Goal: Task Accomplishment & Management: Use online tool/utility

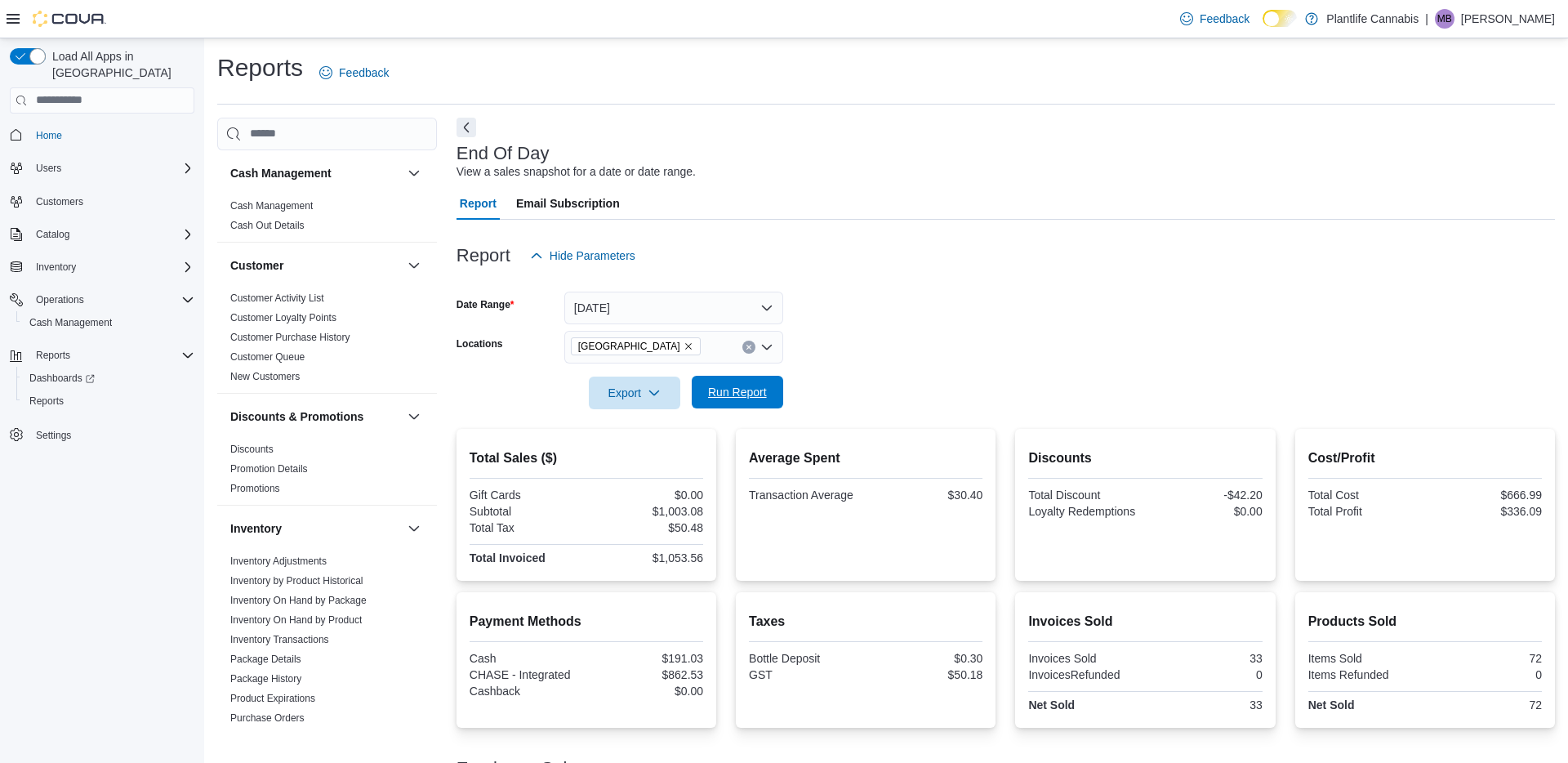
scroll to position [696, 0]
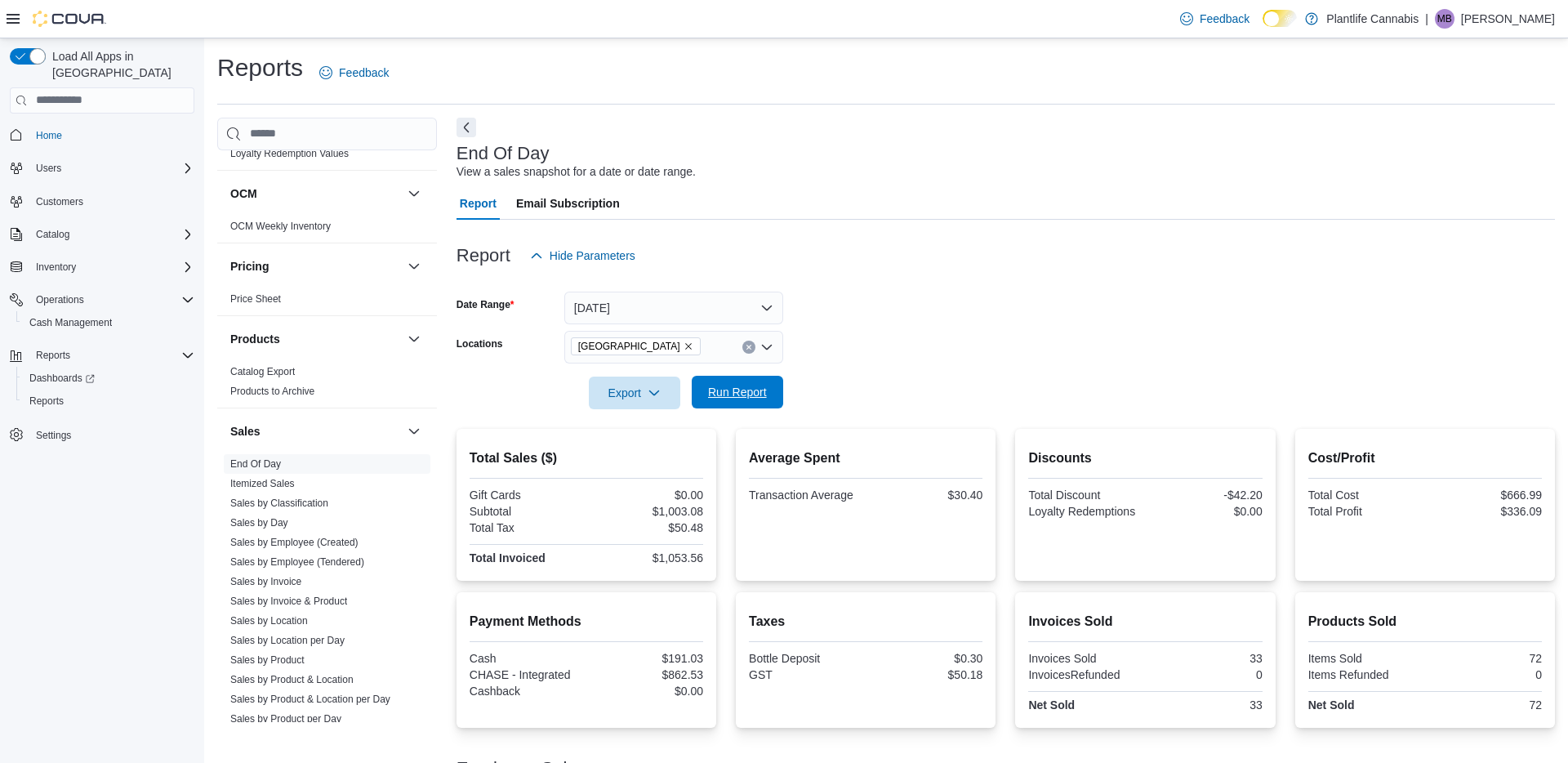
click at [754, 394] on span "Run Report" at bounding box center [737, 392] width 59 height 17
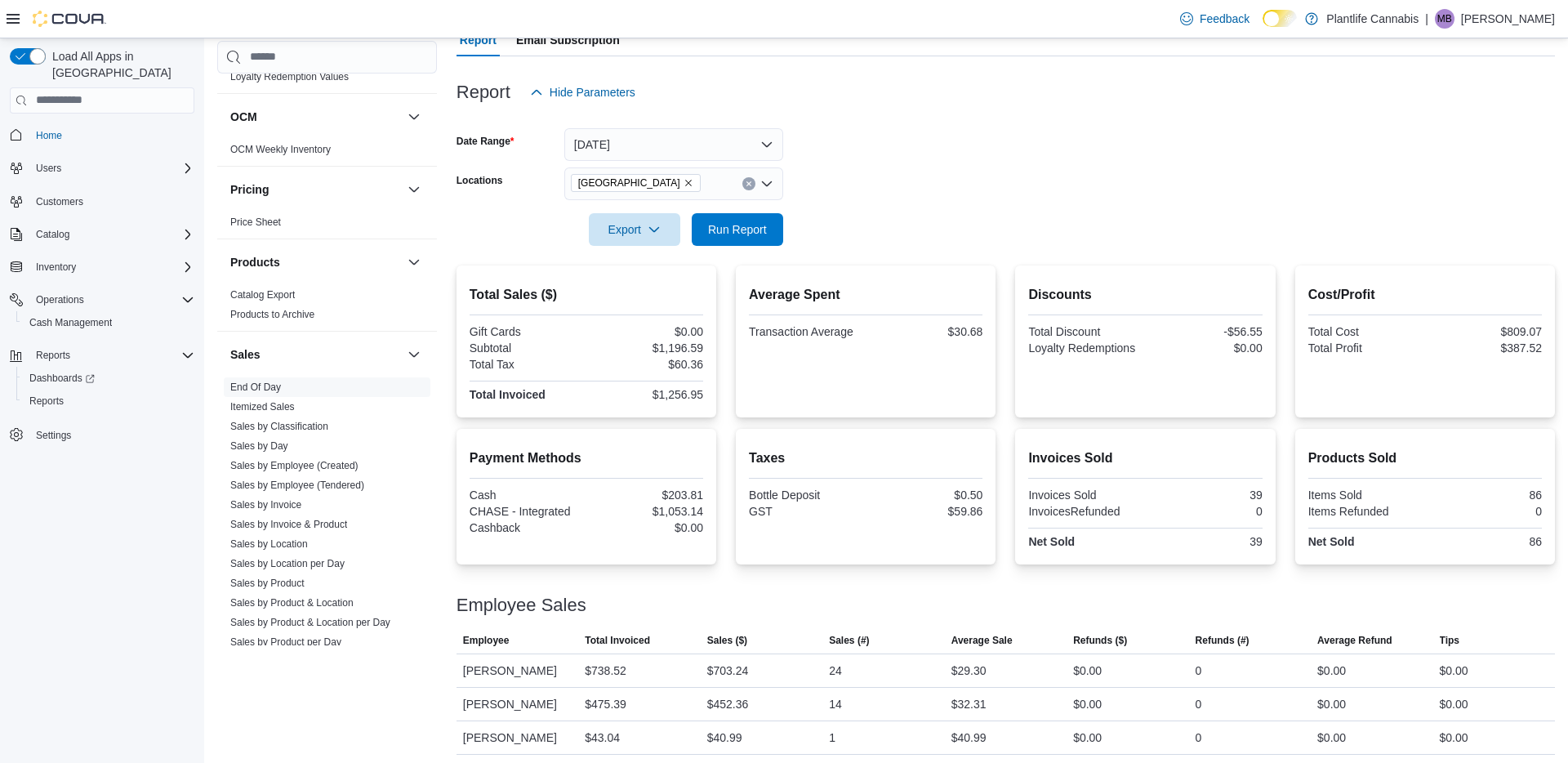
scroll to position [169, 0]
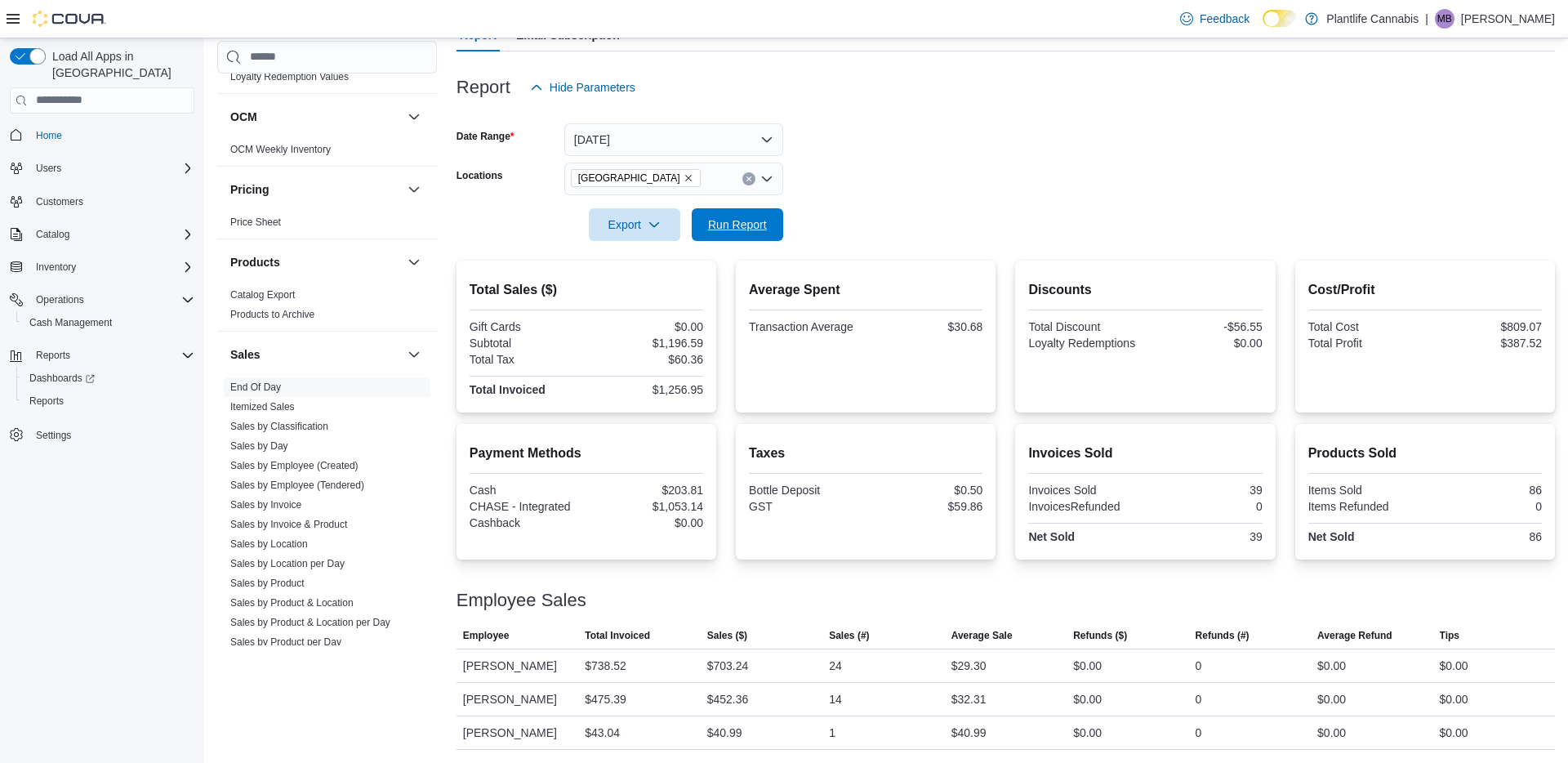
drag, startPoint x: 751, startPoint y: 221, endPoint x: 622, endPoint y: 155, distance: 144.9
click at [751, 221] on span "Run Report" at bounding box center [737, 224] width 59 height 17
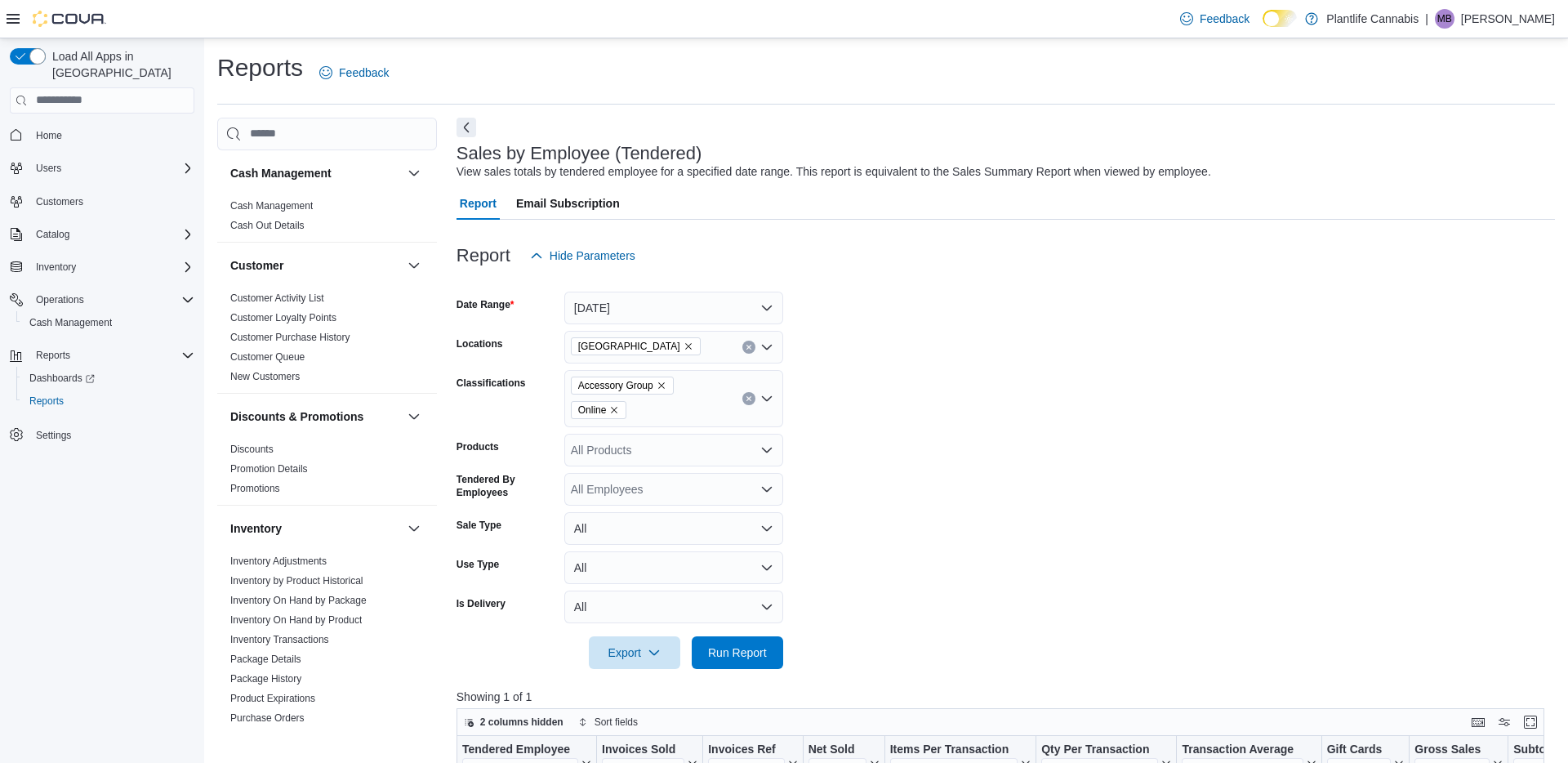
scroll to position [817, 0]
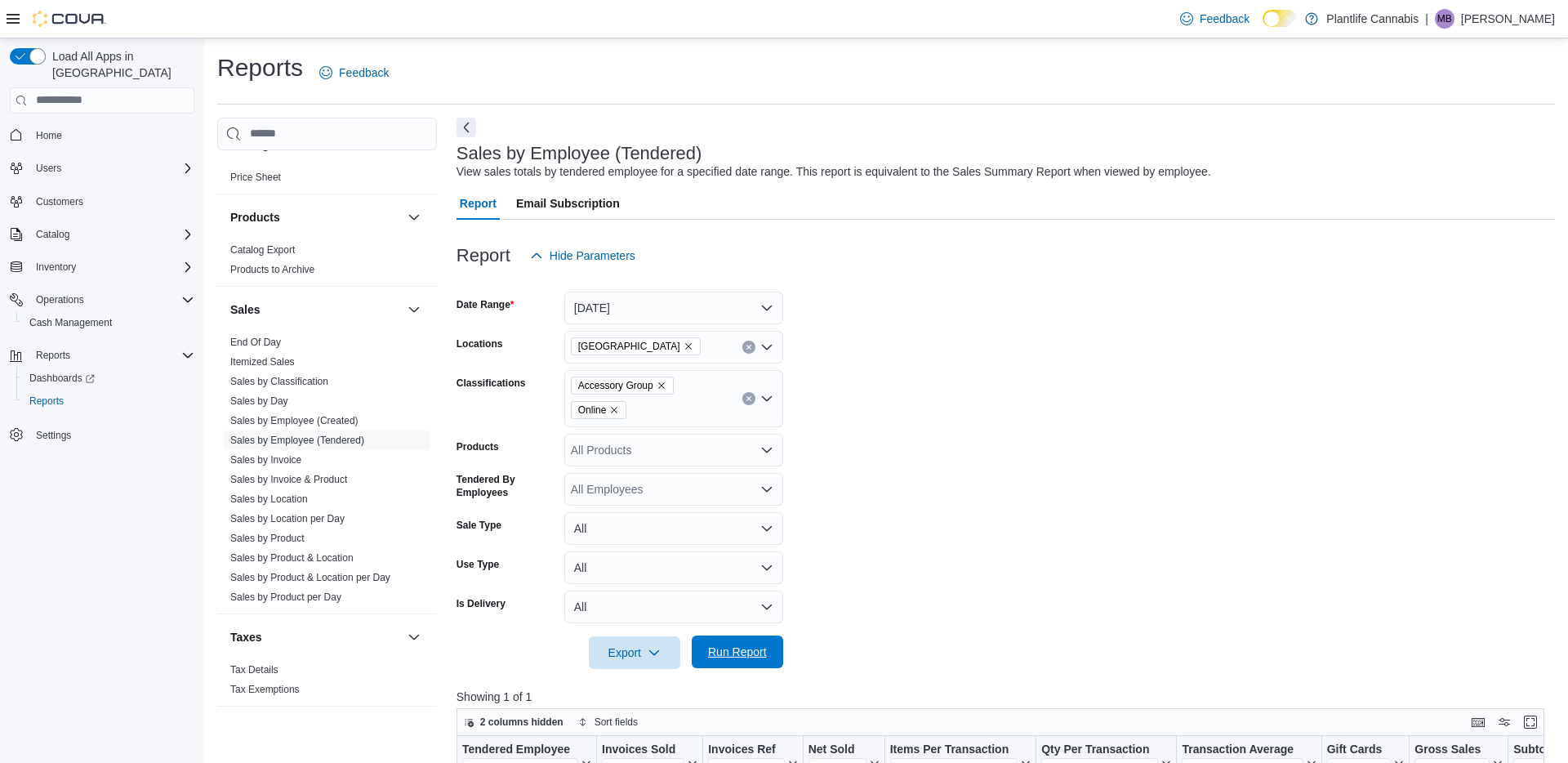
click at [753, 656] on span "Run Report" at bounding box center [737, 651] width 59 height 17
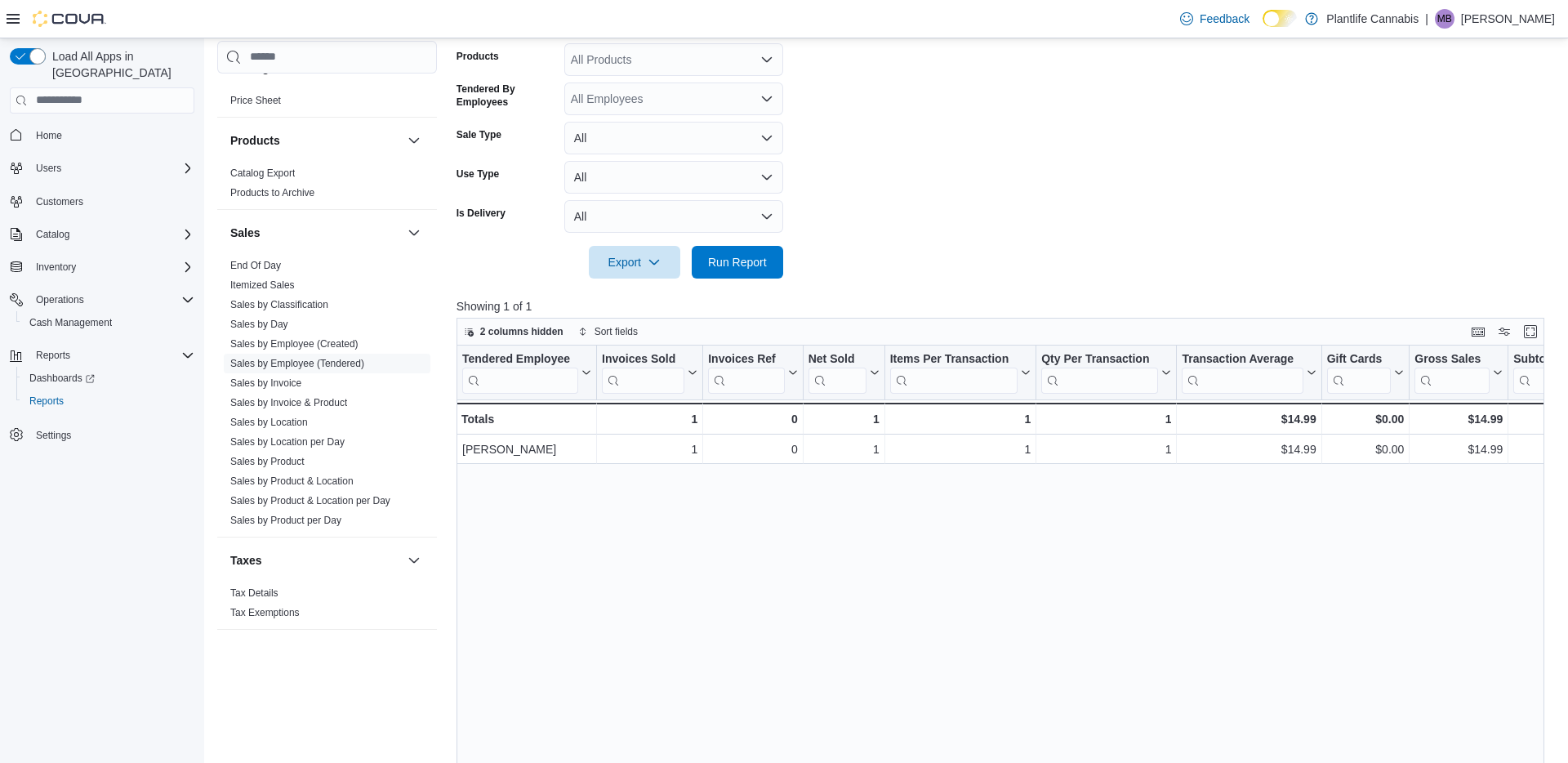
scroll to position [394, 0]
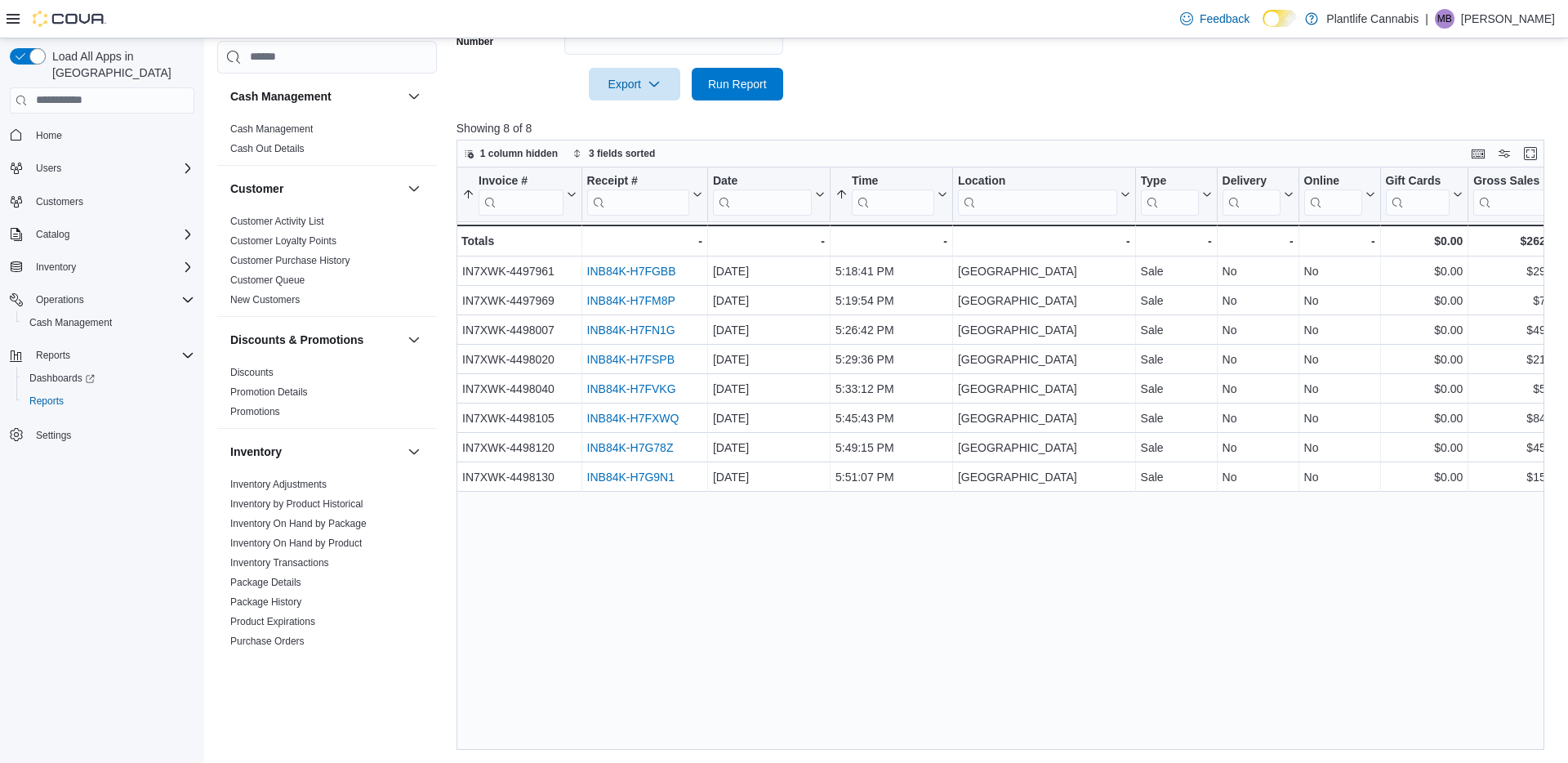
scroll to position [817, 0]
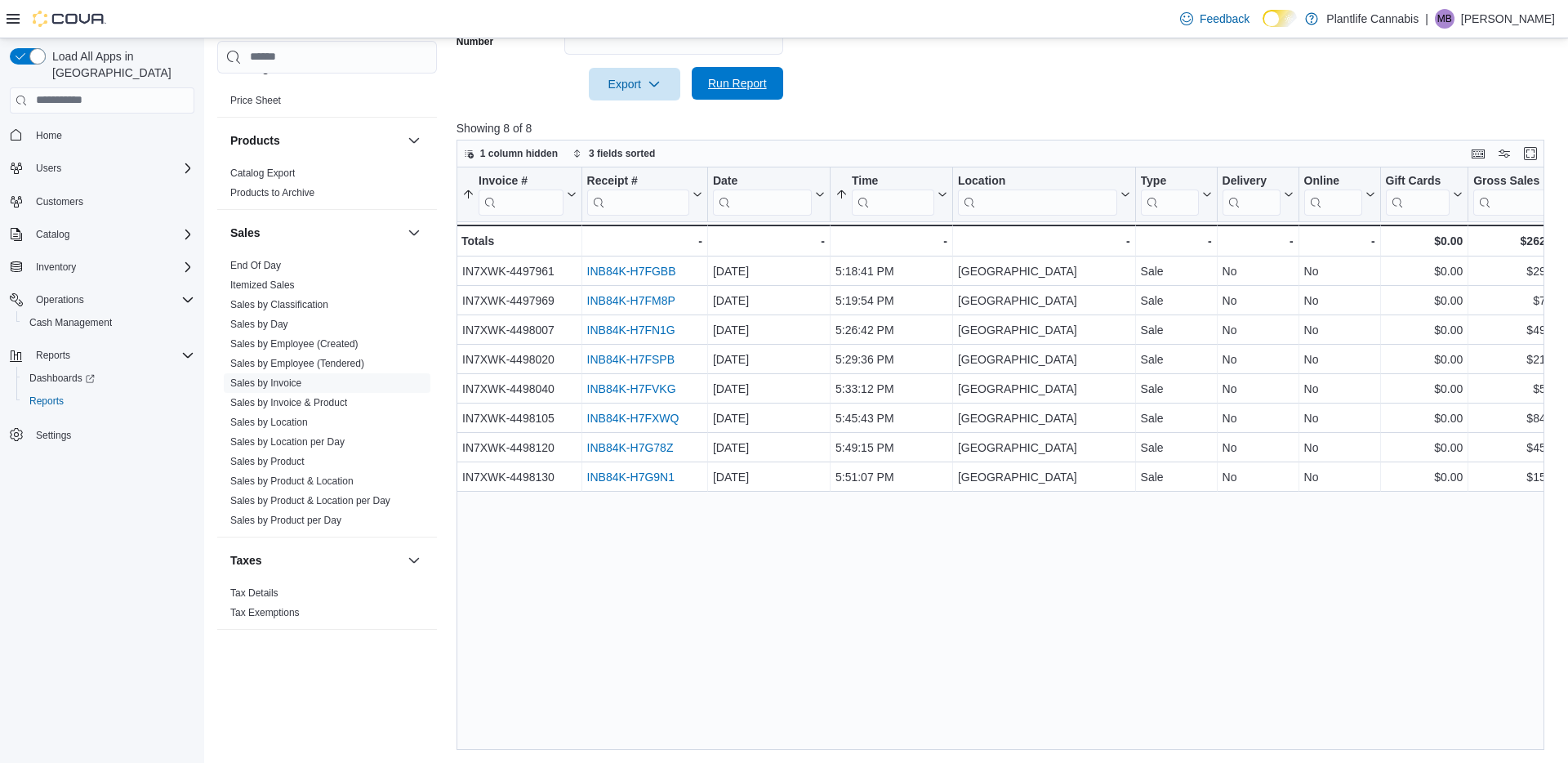
click at [751, 83] on span "Run Report" at bounding box center [737, 83] width 59 height 17
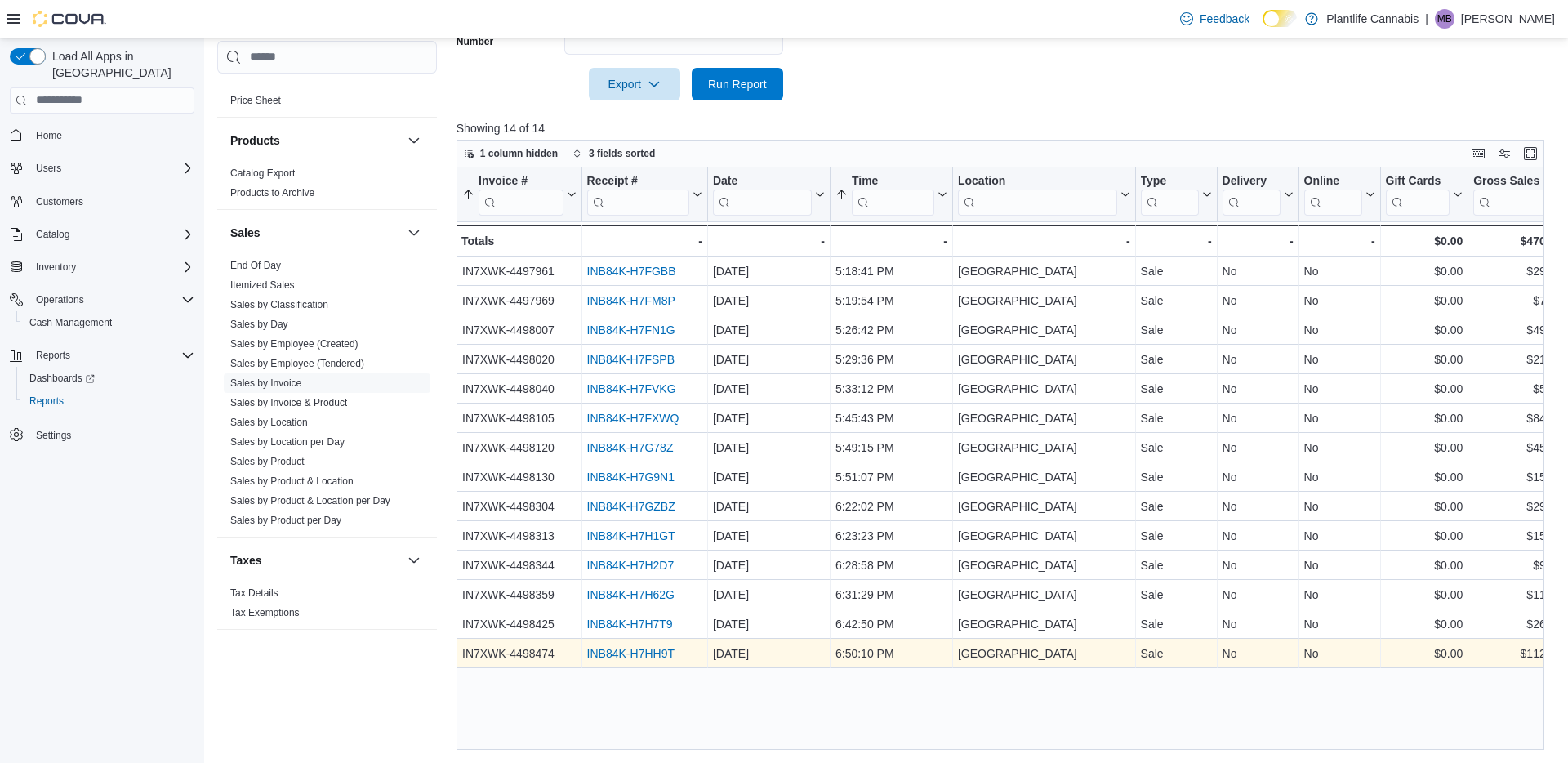
click at [659, 655] on link "INB84K-H7HH9T" at bounding box center [630, 653] width 88 height 13
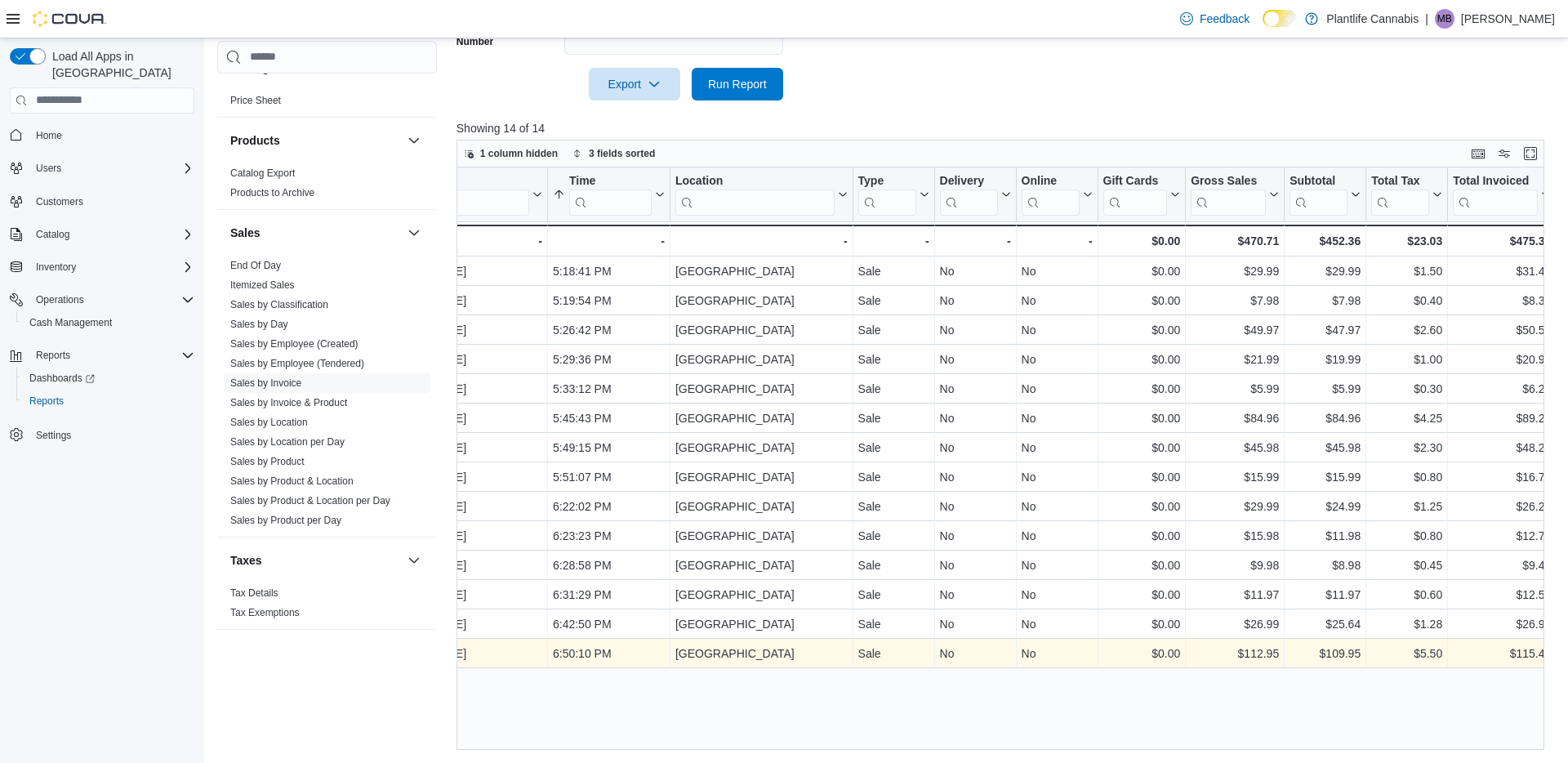
scroll to position [0, 0]
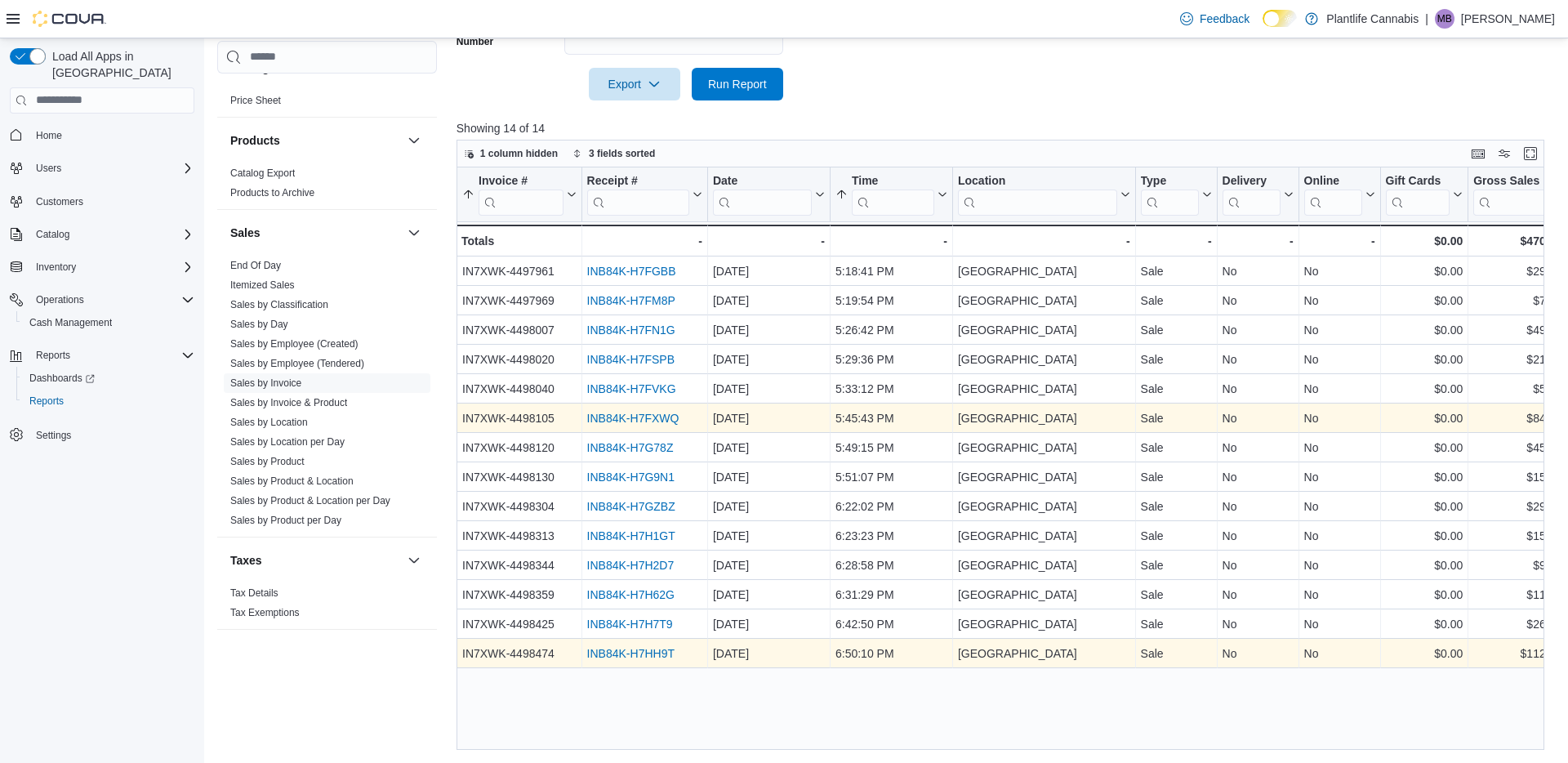
click at [665, 414] on link "INB84K-H7FXWQ" at bounding box center [632, 418] width 92 height 13
